Goal: Task Accomplishment & Management: Complete application form

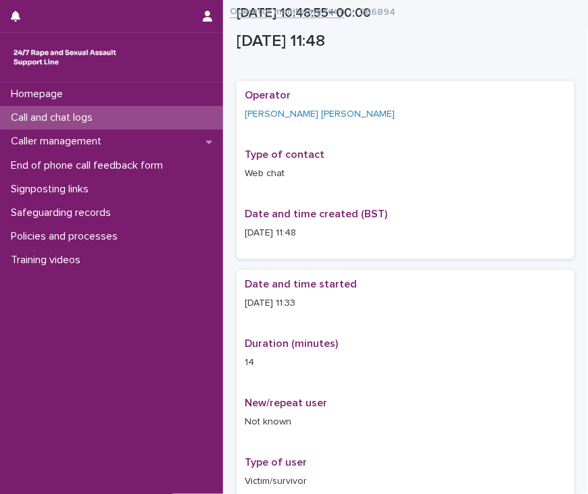
scroll to position [761, 0]
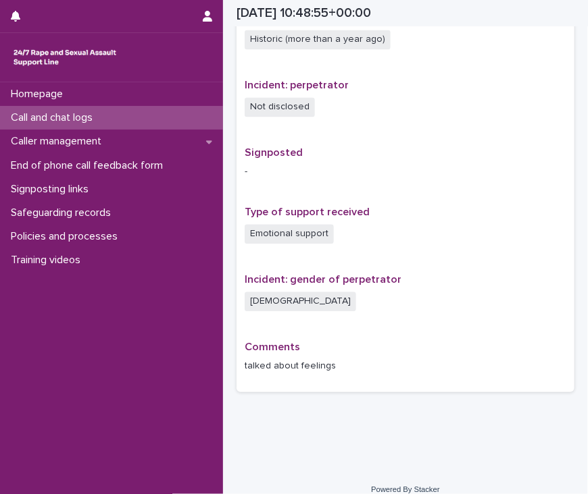
click at [88, 115] on p "Call and chat logs" at bounding box center [54, 117] width 98 height 13
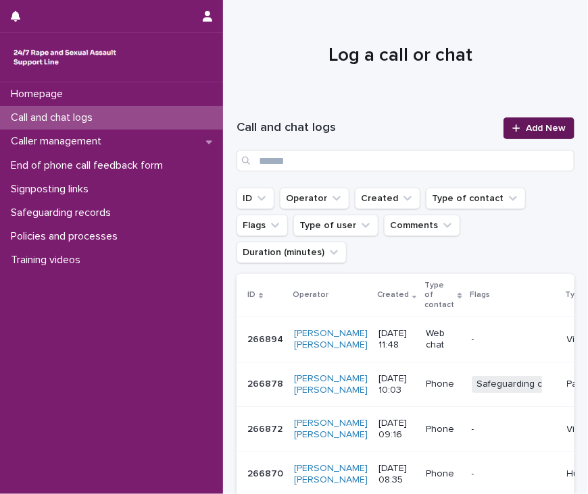
click at [528, 127] on span "Add New" at bounding box center [545, 128] width 40 height 9
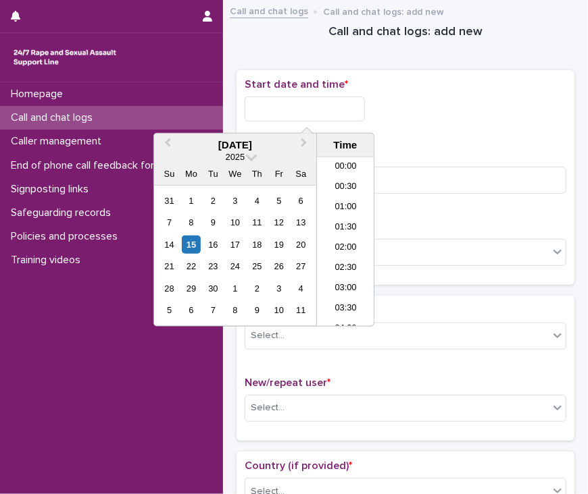
click at [293, 119] on input "text" at bounding box center [304, 109] width 120 height 25
click at [343, 224] on li "12:00" at bounding box center [345, 221] width 57 height 20
click at [336, 107] on input "**********" at bounding box center [304, 109] width 120 height 25
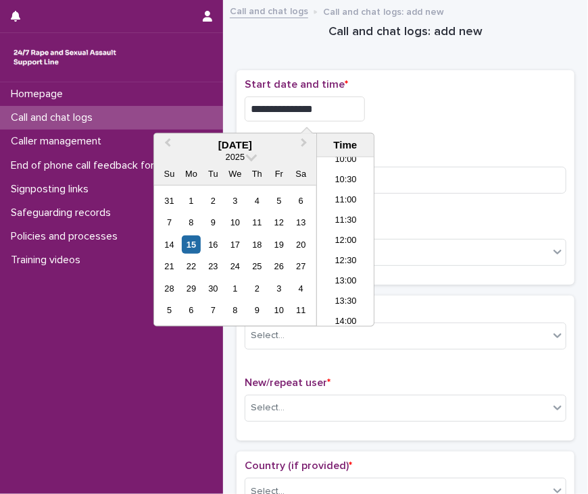
type input "**********"
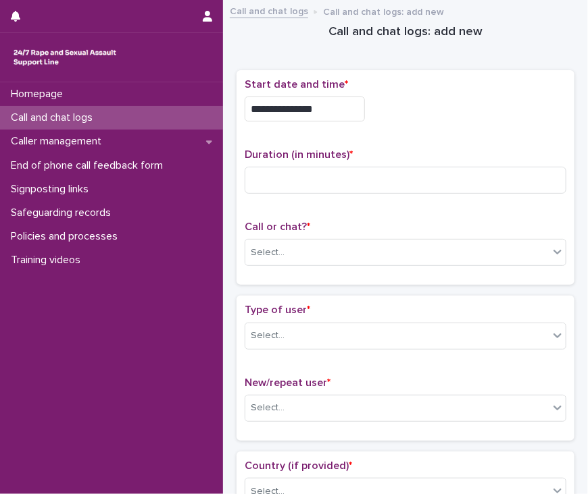
click at [396, 128] on div "**********" at bounding box center [404, 105] width 321 height 54
click at [324, 185] on input at bounding box center [404, 180] width 321 height 27
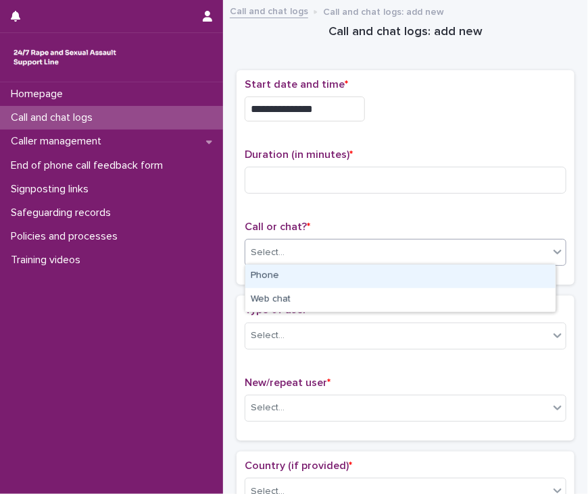
click at [319, 254] on div "Select..." at bounding box center [396, 253] width 303 height 22
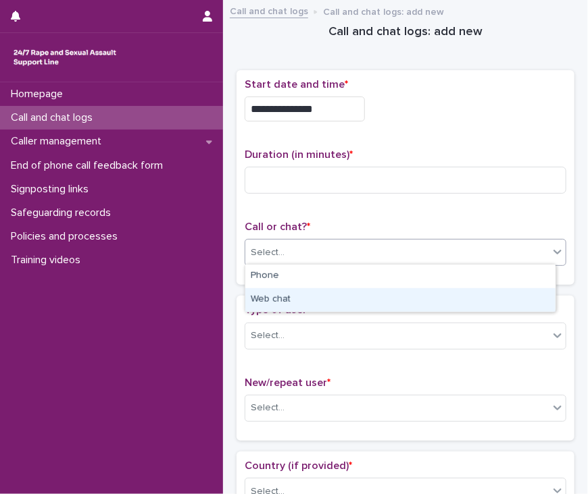
click at [322, 300] on div "Web chat" at bounding box center [400, 300] width 310 height 24
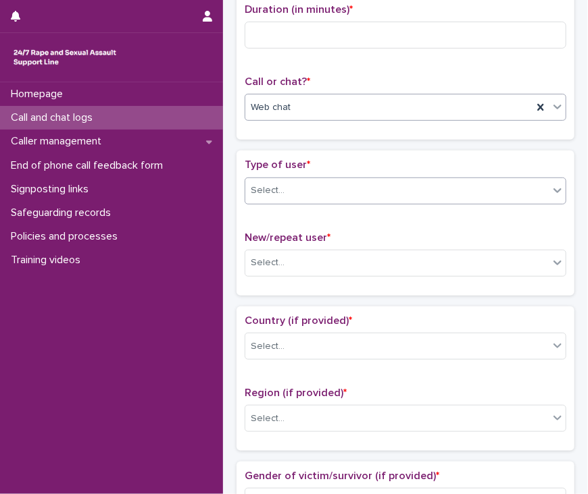
scroll to position [146, 0]
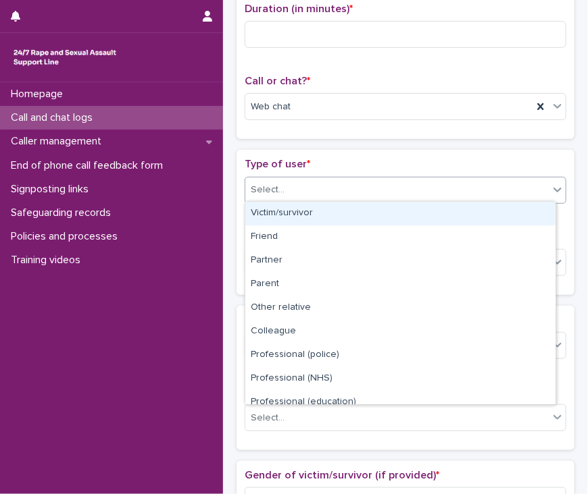
drag, startPoint x: 351, startPoint y: 182, endPoint x: 348, endPoint y: 213, distance: 30.6
click at [348, 213] on body "**********" at bounding box center [294, 247] width 588 height 494
click at [348, 213] on div "Victim/survivor" at bounding box center [400, 214] width 310 height 24
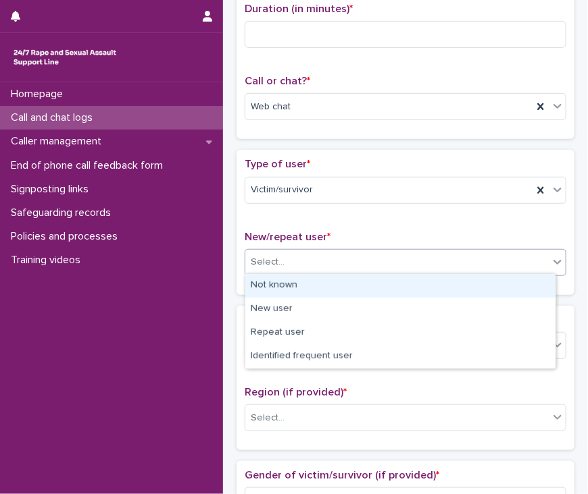
drag, startPoint x: 328, startPoint y: 269, endPoint x: 335, endPoint y: 286, distance: 17.8
click at [335, 286] on body "**********" at bounding box center [294, 247] width 588 height 494
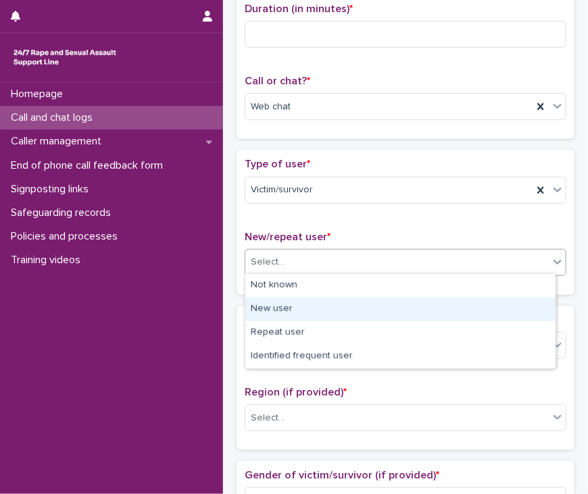
click at [330, 303] on div "New user" at bounding box center [400, 310] width 310 height 24
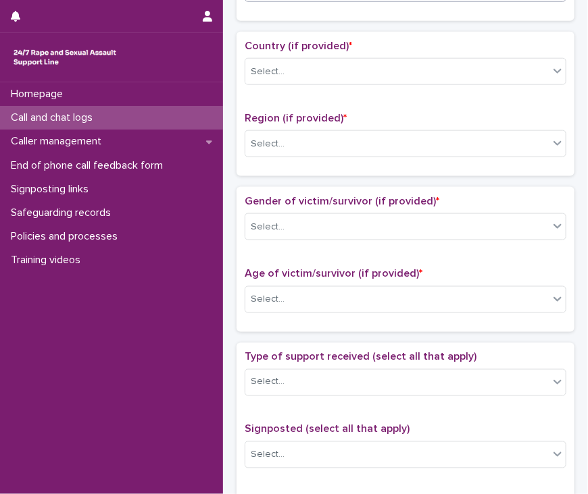
scroll to position [424, 0]
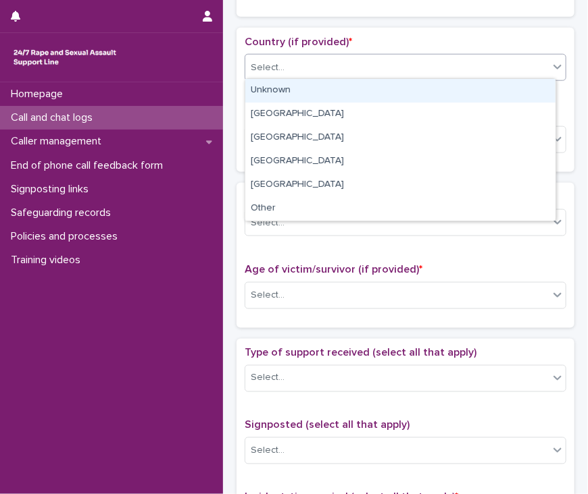
click at [330, 75] on div "Select..." at bounding box center [396, 68] width 303 height 22
click at [332, 88] on div "Unknown" at bounding box center [400, 91] width 310 height 24
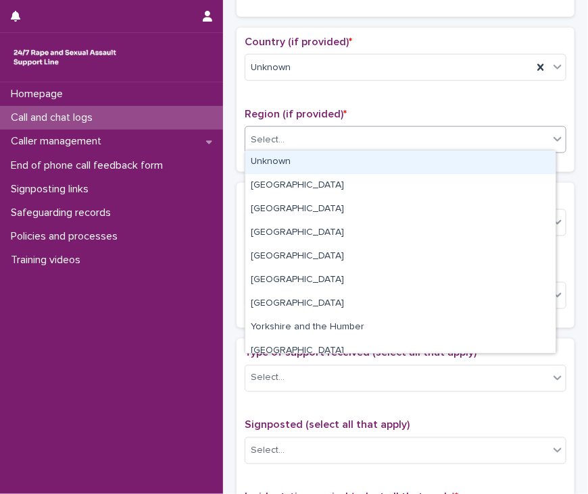
click at [330, 147] on div "Select..." at bounding box center [396, 140] width 303 height 22
click at [330, 163] on div "Unknown" at bounding box center [400, 163] width 310 height 24
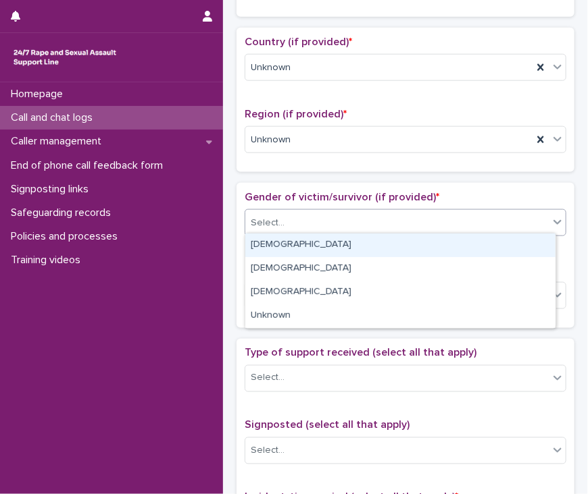
click at [328, 221] on div "Select..." at bounding box center [396, 223] width 303 height 22
click at [327, 245] on div "[DEMOGRAPHIC_DATA]" at bounding box center [400, 246] width 310 height 24
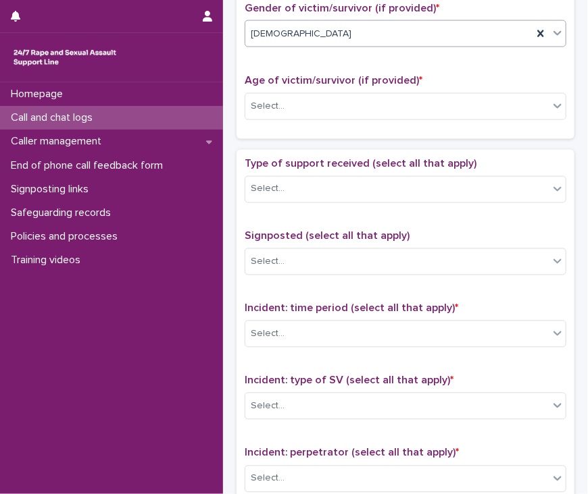
scroll to position [634, 0]
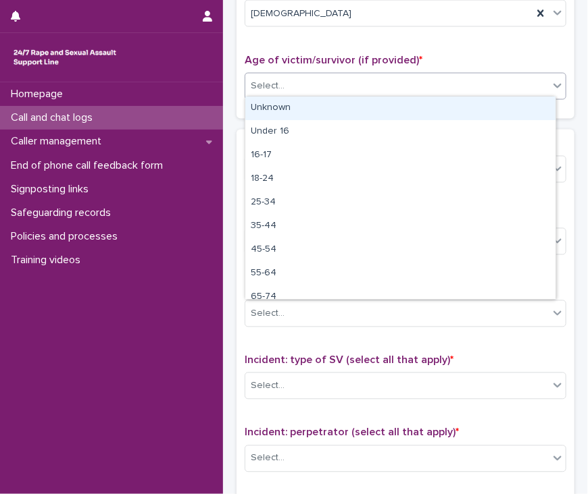
drag, startPoint x: 309, startPoint y: 78, endPoint x: 315, endPoint y: 112, distance: 35.1
click at [315, 112] on body "**********" at bounding box center [294, 247] width 588 height 494
click at [315, 112] on div "Unknown" at bounding box center [400, 109] width 310 height 24
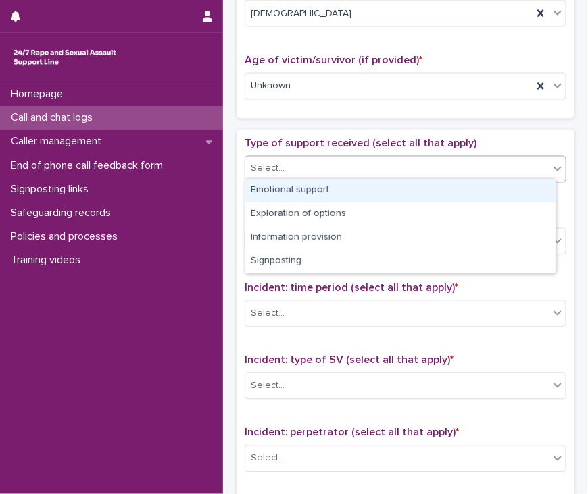
drag, startPoint x: 317, startPoint y: 162, endPoint x: 317, endPoint y: 190, distance: 27.7
click at [317, 190] on body "**********" at bounding box center [294, 247] width 588 height 494
click at [317, 190] on div "Emotional support" at bounding box center [400, 191] width 310 height 24
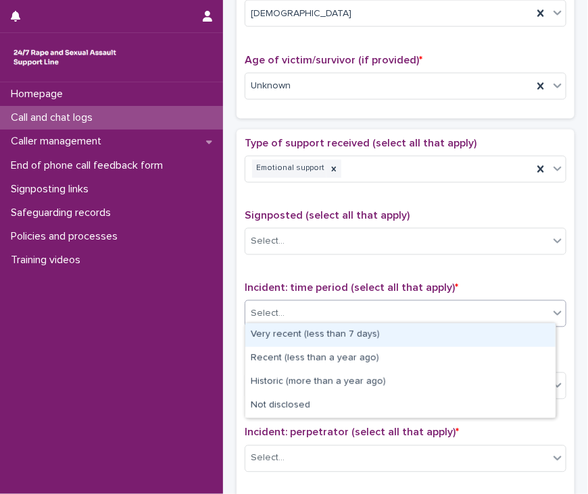
click at [294, 310] on div "Select..." at bounding box center [396, 314] width 303 height 22
click at [321, 336] on div "Very recent (less than 7 days)" at bounding box center [400, 336] width 310 height 24
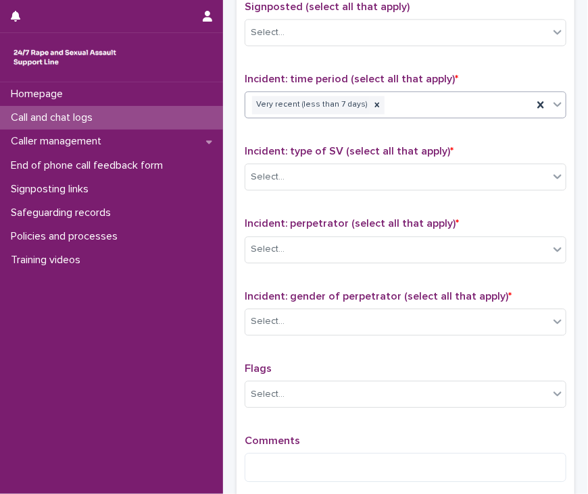
scroll to position [844, 0]
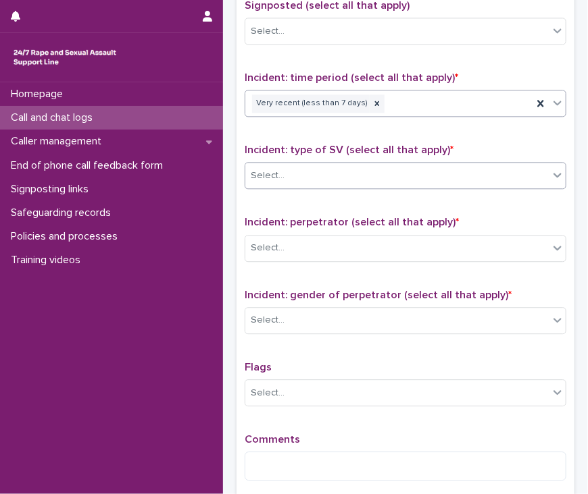
click at [286, 172] on div "Select..." at bounding box center [396, 176] width 303 height 22
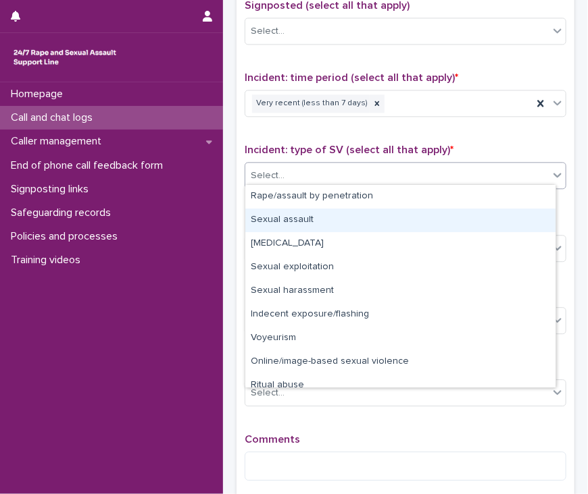
click at [301, 222] on div "Sexual assault" at bounding box center [400, 221] width 310 height 24
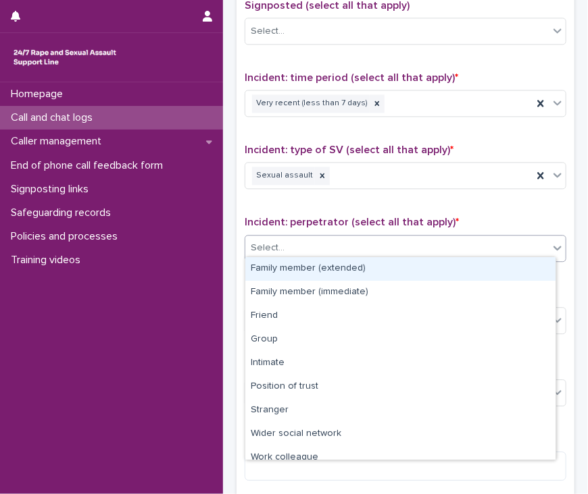
click at [394, 245] on div "Select..." at bounding box center [396, 248] width 303 height 22
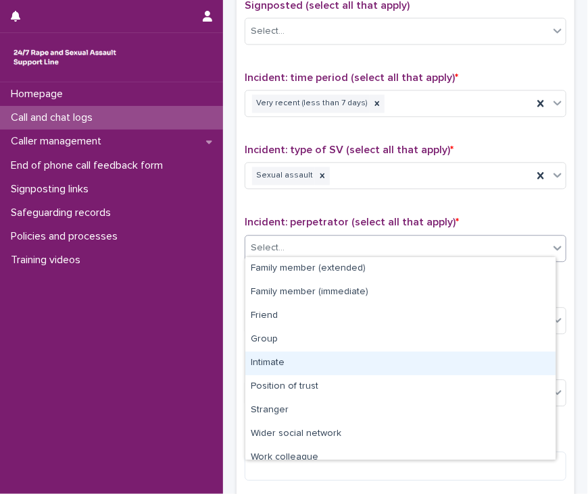
drag, startPoint x: 413, startPoint y: 350, endPoint x: 415, endPoint y: 370, distance: 20.4
click at [415, 370] on div "Intimate" at bounding box center [400, 364] width 310 height 24
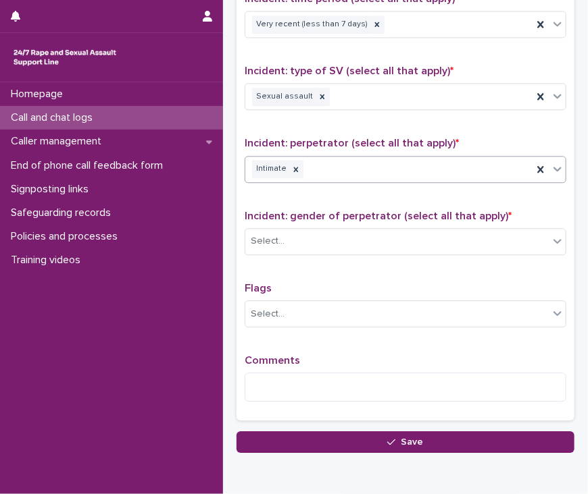
scroll to position [932, 0]
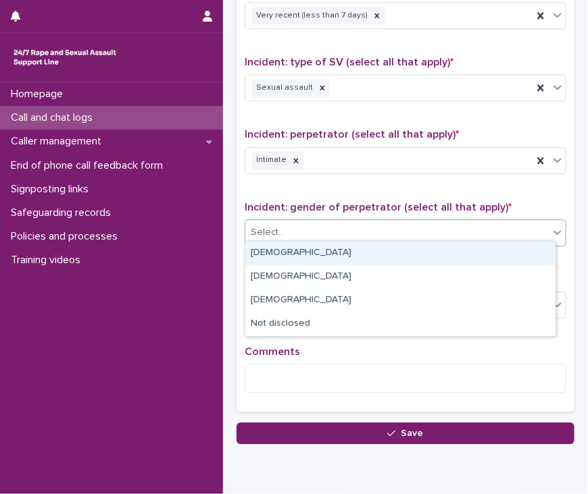
drag, startPoint x: 364, startPoint y: 226, endPoint x: 359, endPoint y: 251, distance: 24.8
click at [359, 251] on body "**********" at bounding box center [294, 247] width 588 height 494
click at [359, 251] on div "[DEMOGRAPHIC_DATA]" at bounding box center [400, 254] width 310 height 24
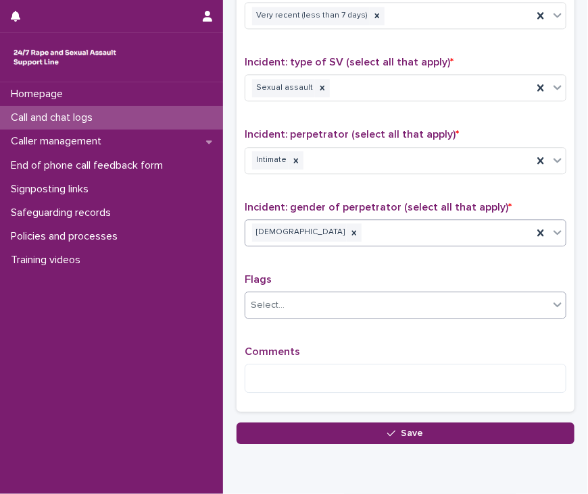
scroll to position [982, 0]
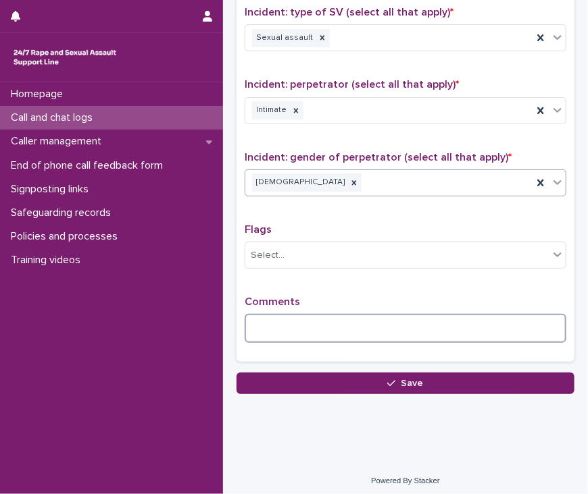
click at [336, 328] on textarea at bounding box center [404, 328] width 321 height 29
type textarea "**********"
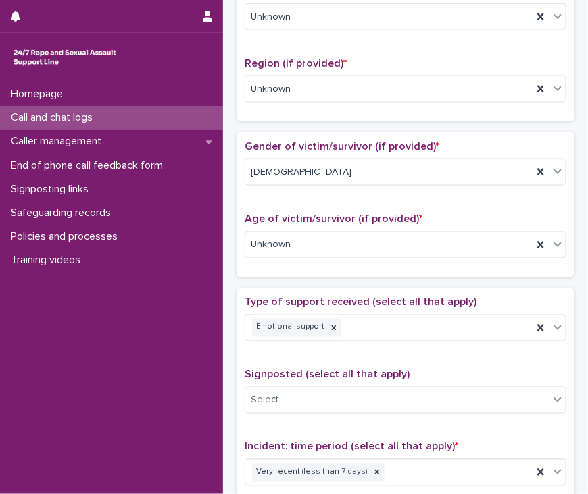
scroll to position [0, 0]
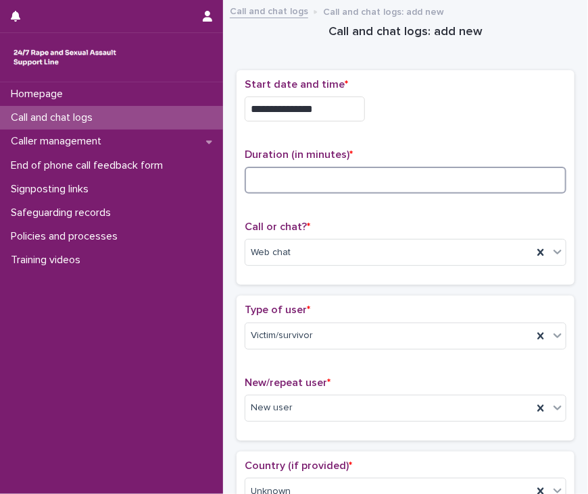
click at [321, 181] on input at bounding box center [404, 180] width 321 height 27
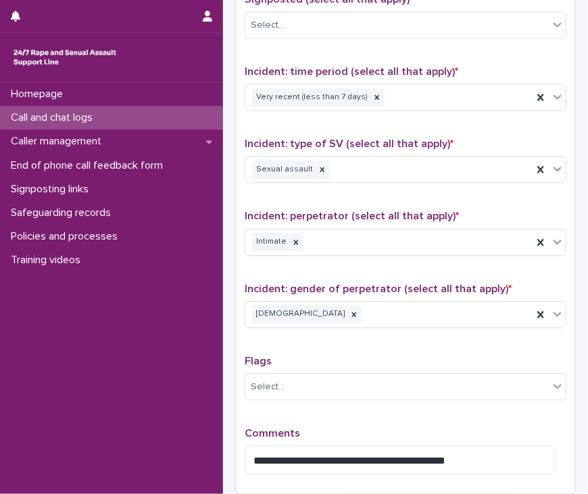
scroll to position [982, 0]
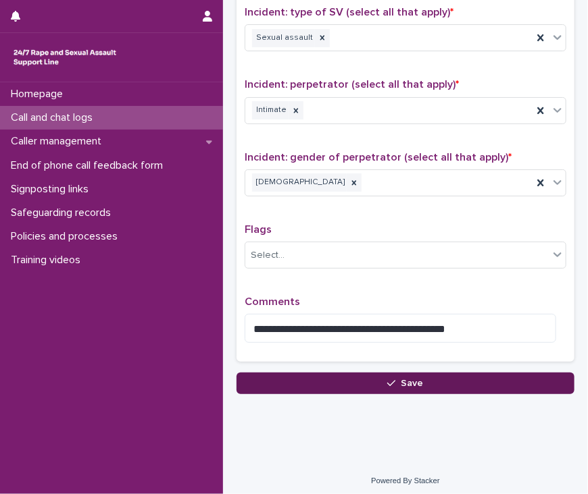
type input "**"
click at [389, 379] on icon "button" at bounding box center [391, 383] width 8 height 9
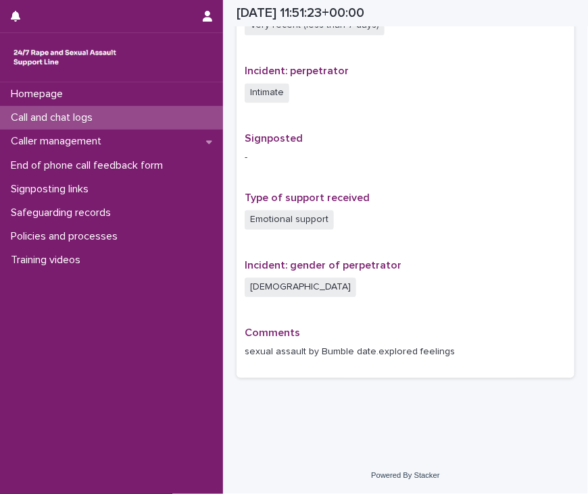
scroll to position [761, 0]
